Goal: Task Accomplishment & Management: Manage account settings

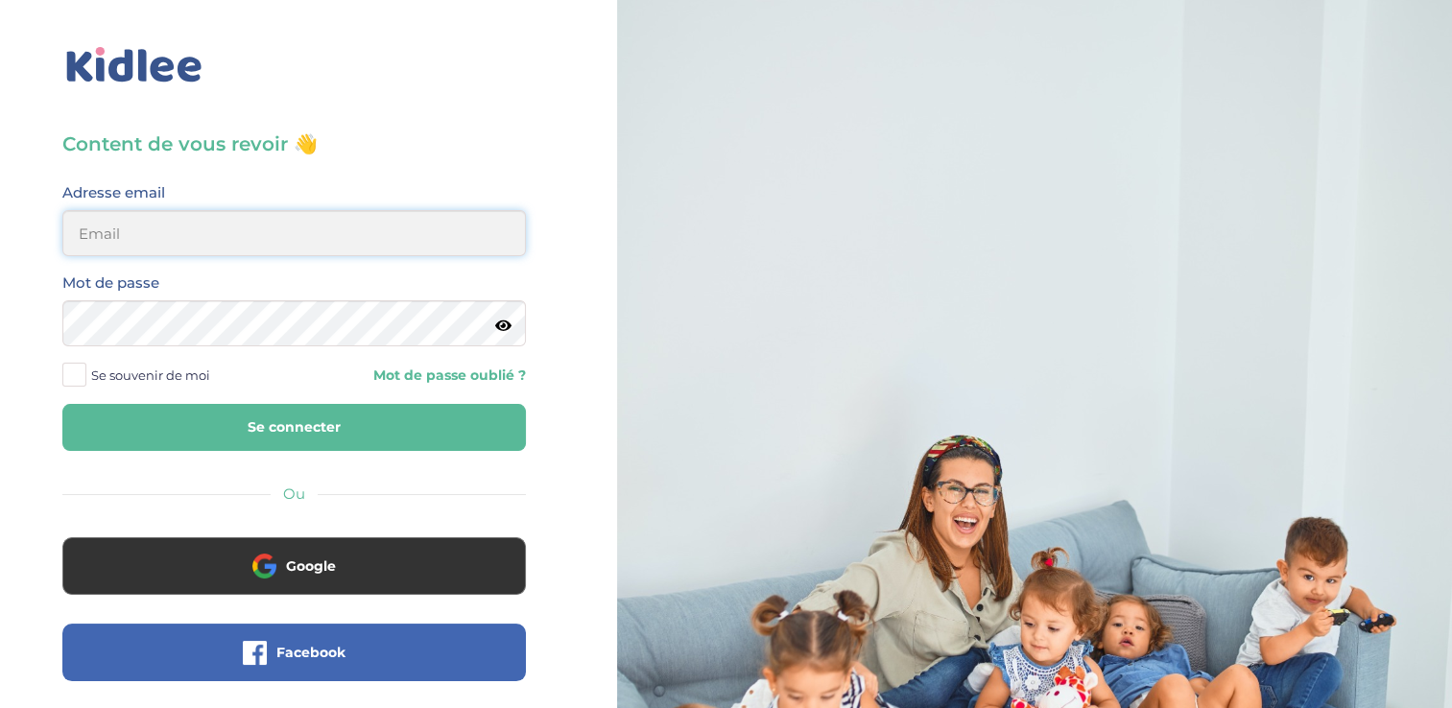
click at [249, 236] on input "email" at bounding box center [293, 233] width 463 height 46
type input "alexianadal16@gmail.com"
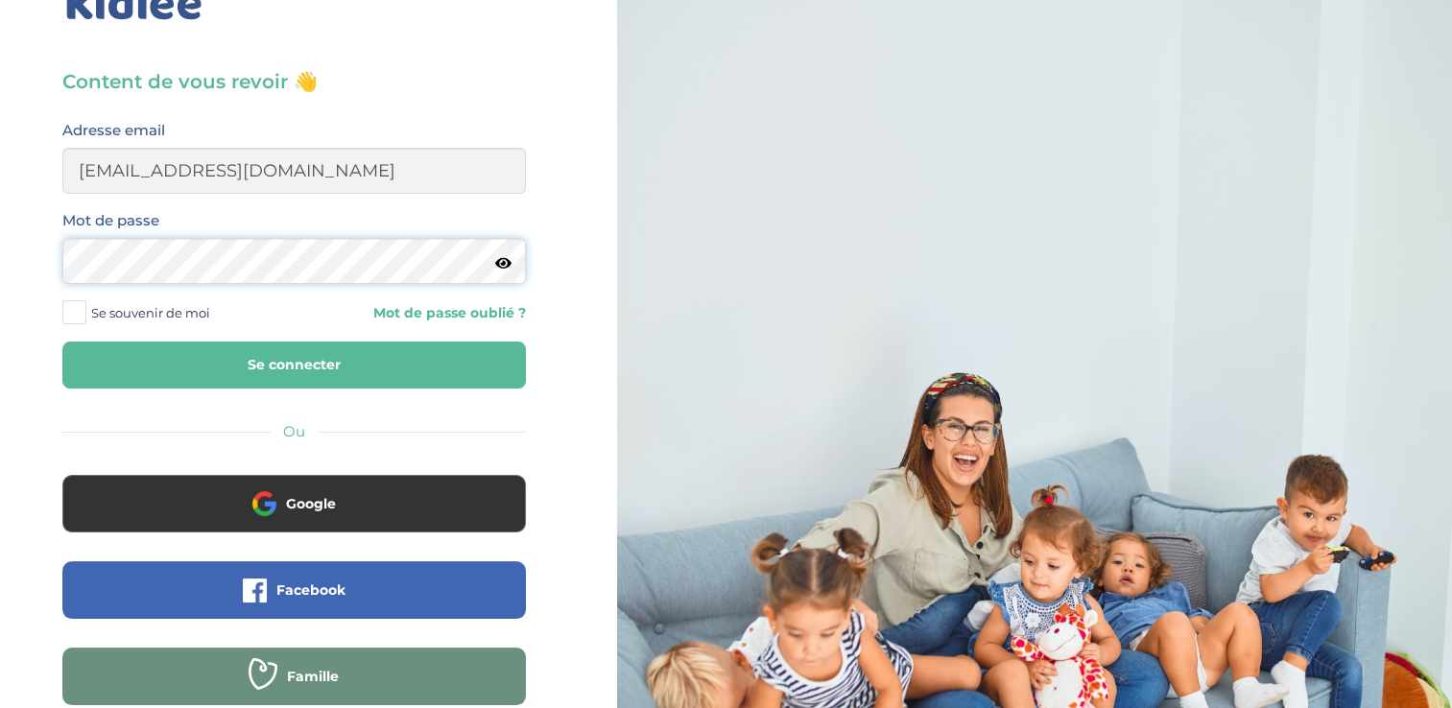
scroll to position [96, 0]
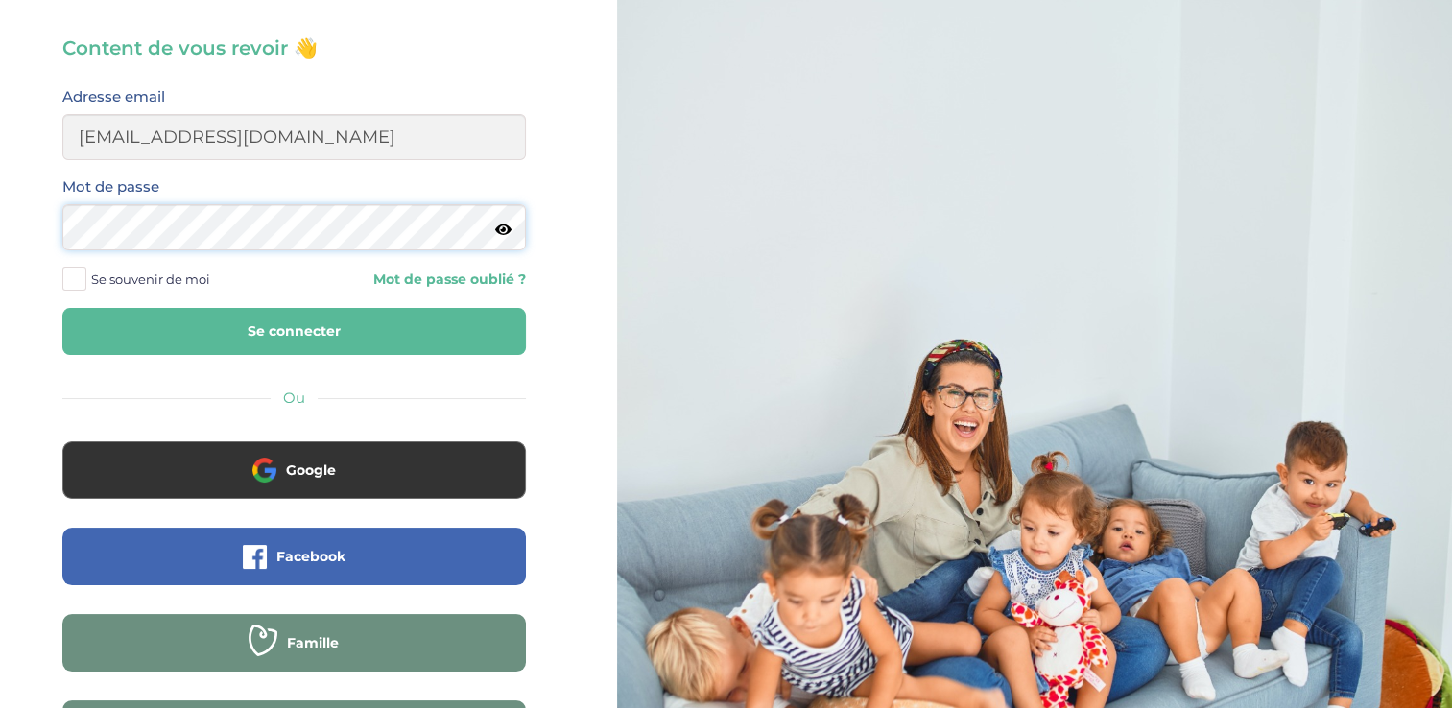
click at [62, 308] on button "Se connecter" at bounding box center [293, 331] width 463 height 47
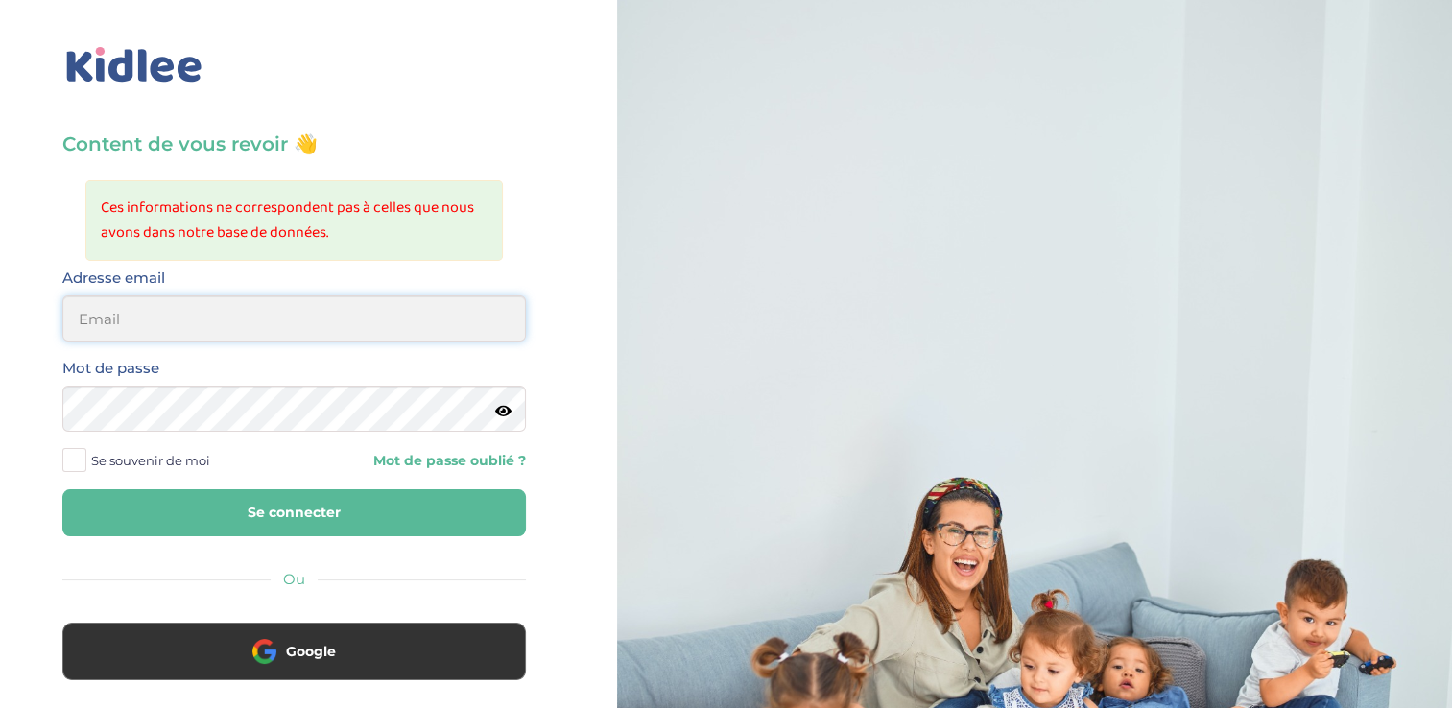
click at [219, 313] on input "email" at bounding box center [293, 319] width 463 height 46
type input "[EMAIL_ADDRESS][DOMAIN_NAME]"
click at [62, 489] on button "Se connecter" at bounding box center [293, 512] width 463 height 47
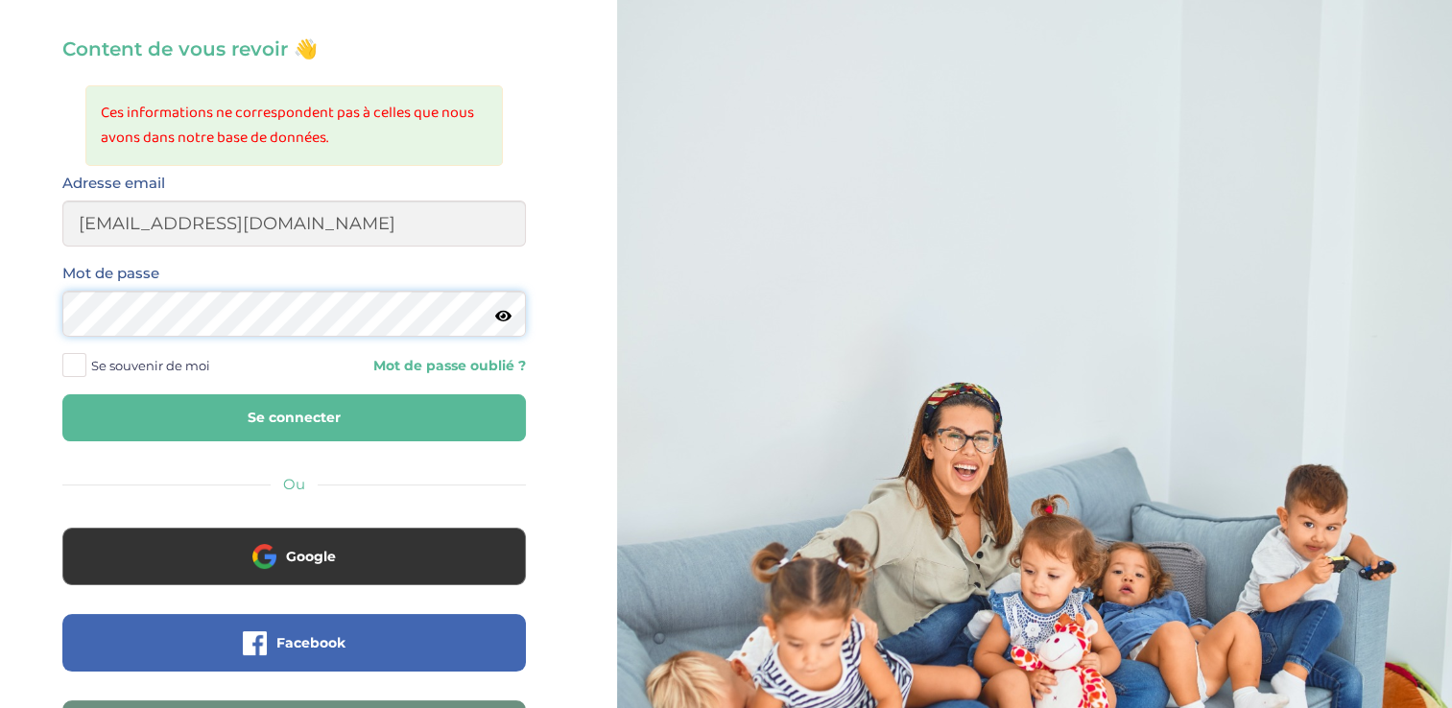
scroll to position [96, 0]
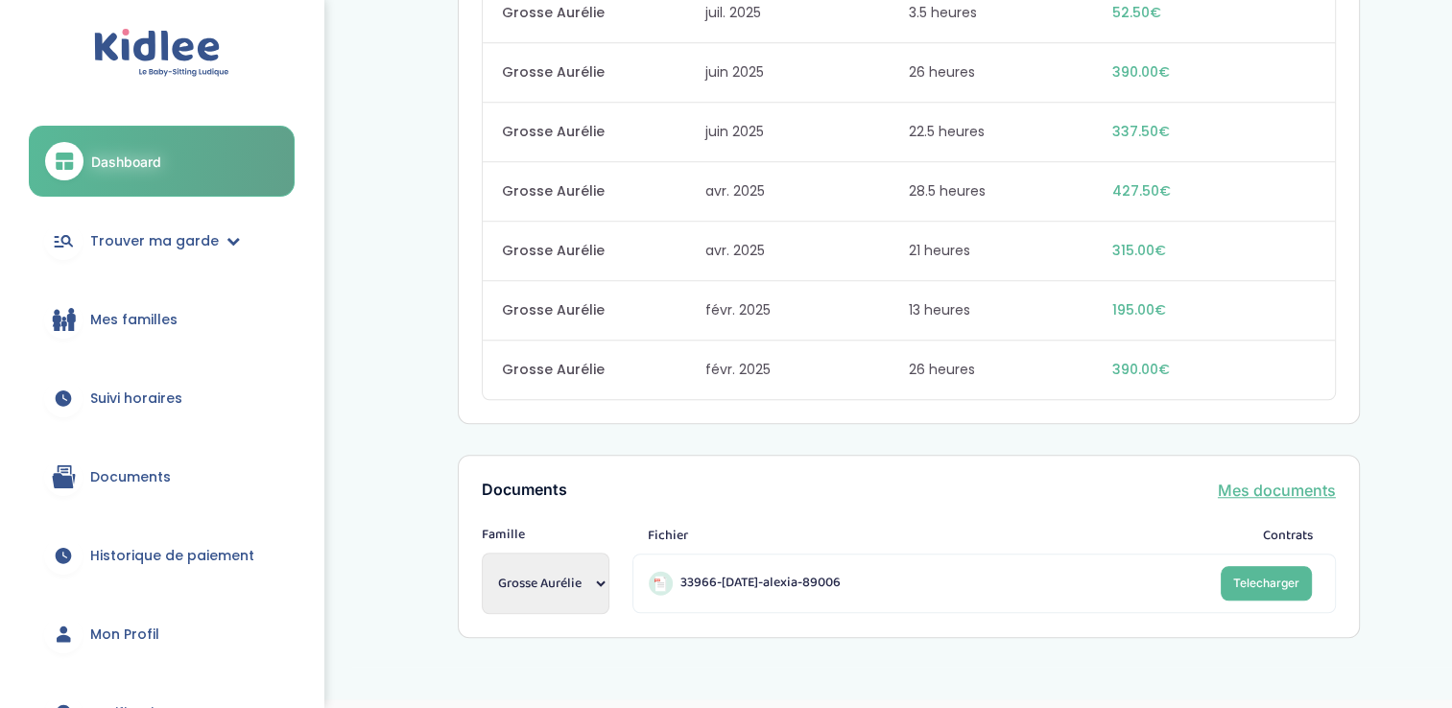
scroll to position [1436, 0]
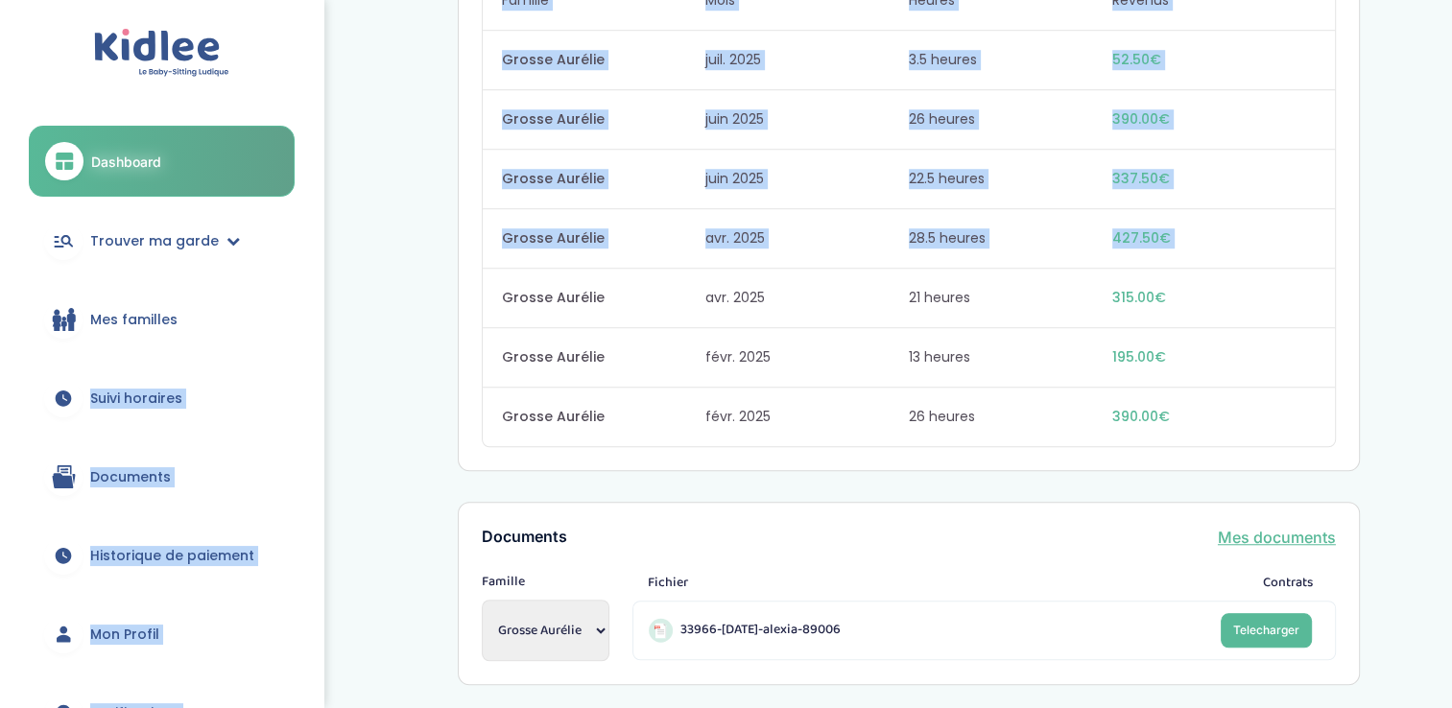
drag, startPoint x: 321, startPoint y: 293, endPoint x: 316, endPoint y: 349, distance: 56.9
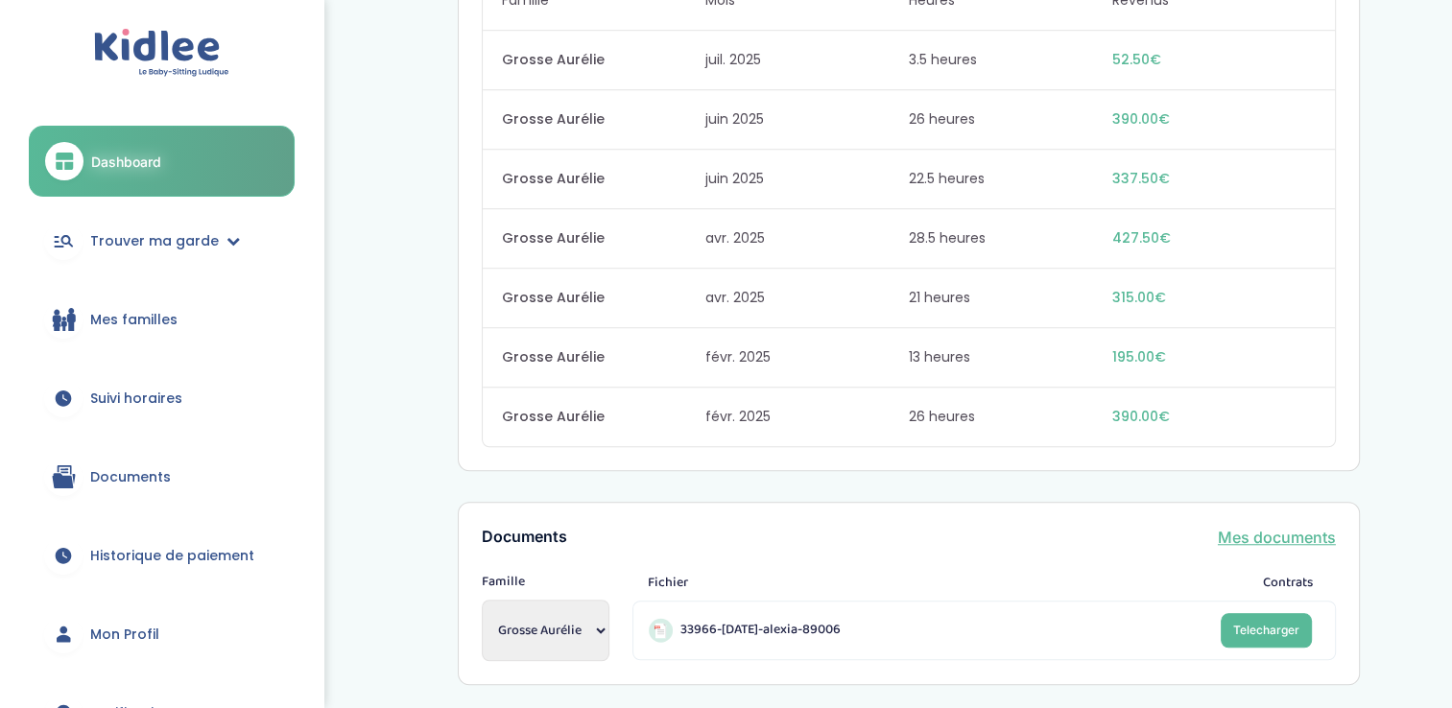
drag, startPoint x: 316, startPoint y: 349, endPoint x: 337, endPoint y: 437, distance: 89.8
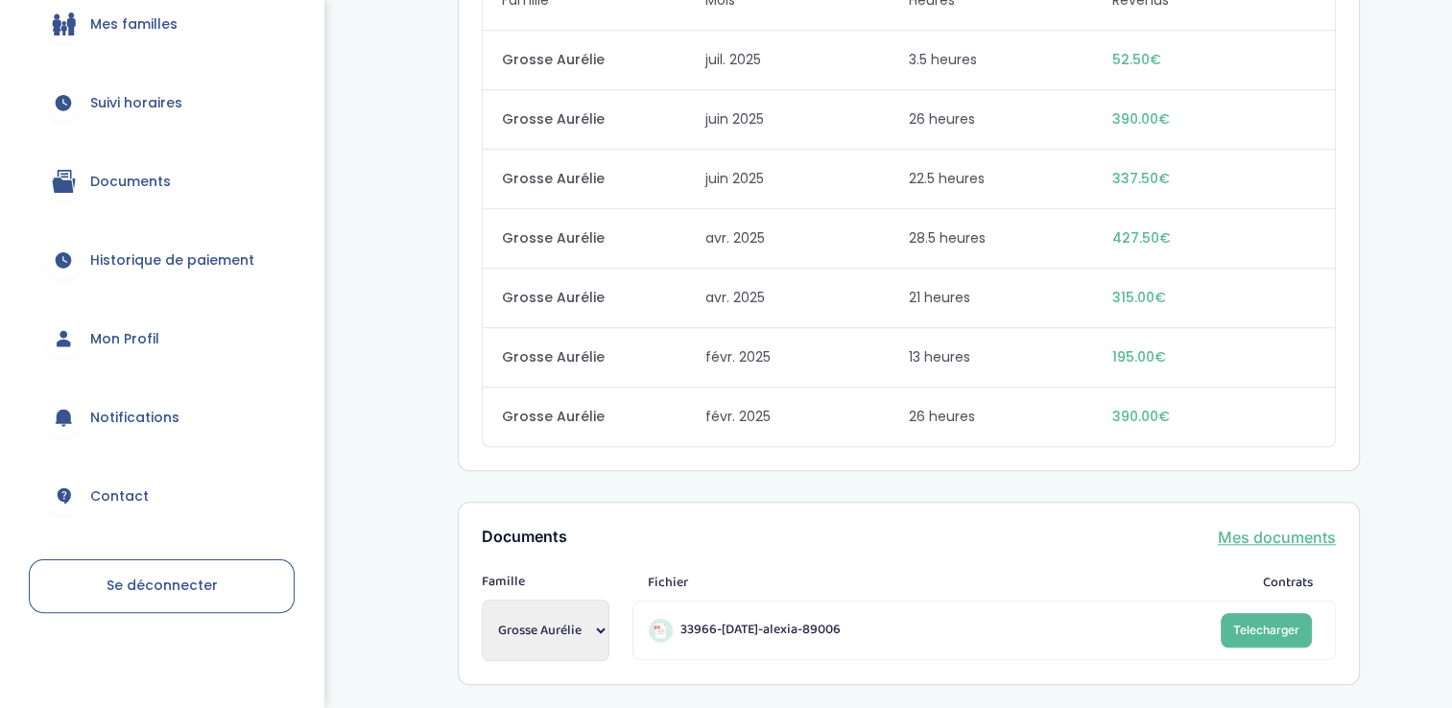
click at [257, 589] on link "Se déconnecter" at bounding box center [162, 586] width 266 height 54
